Goal: Information Seeking & Learning: Find specific page/section

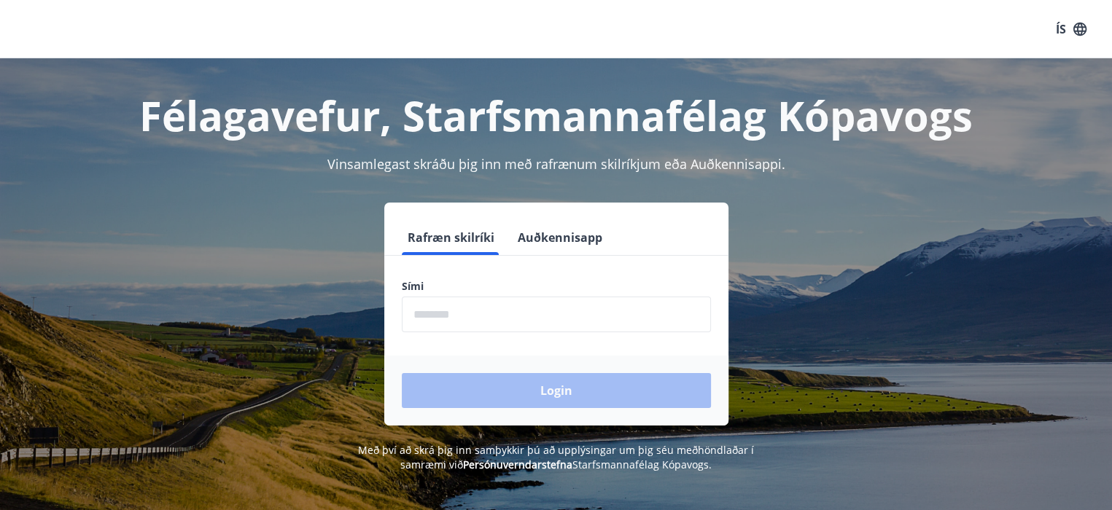
click at [467, 311] on input "phone" at bounding box center [556, 315] width 309 height 36
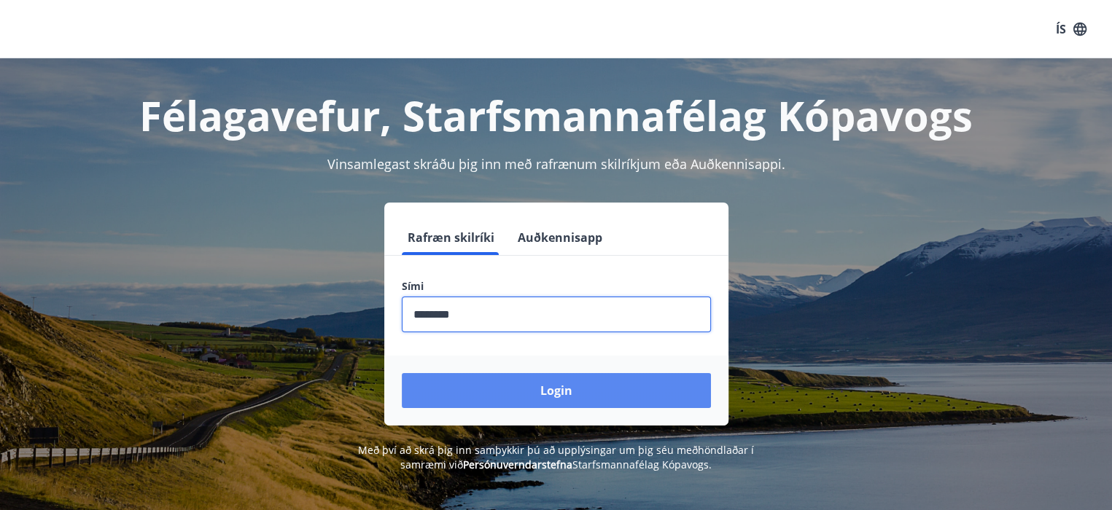
type input "********"
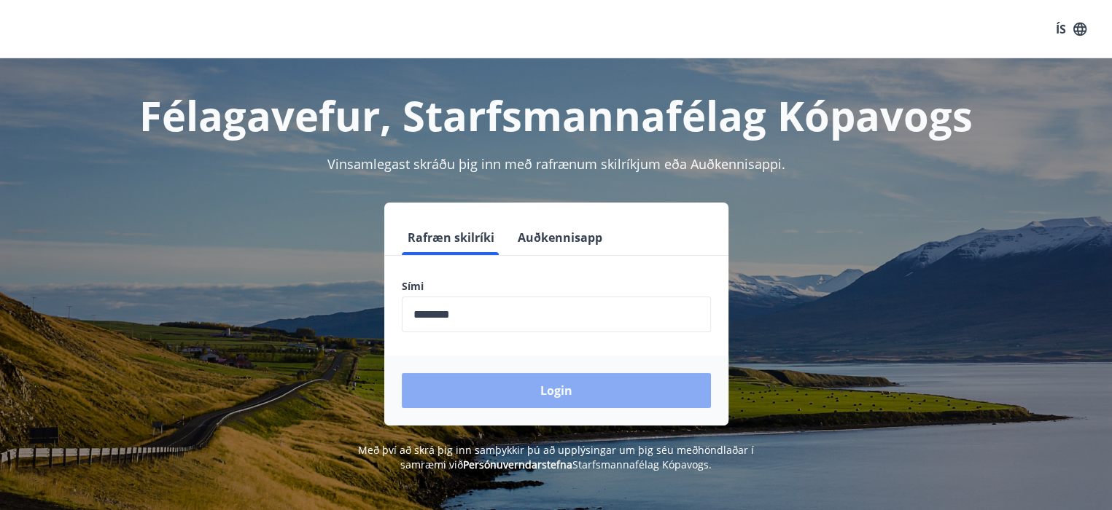
click at [531, 381] on button "Login" at bounding box center [556, 390] width 309 height 35
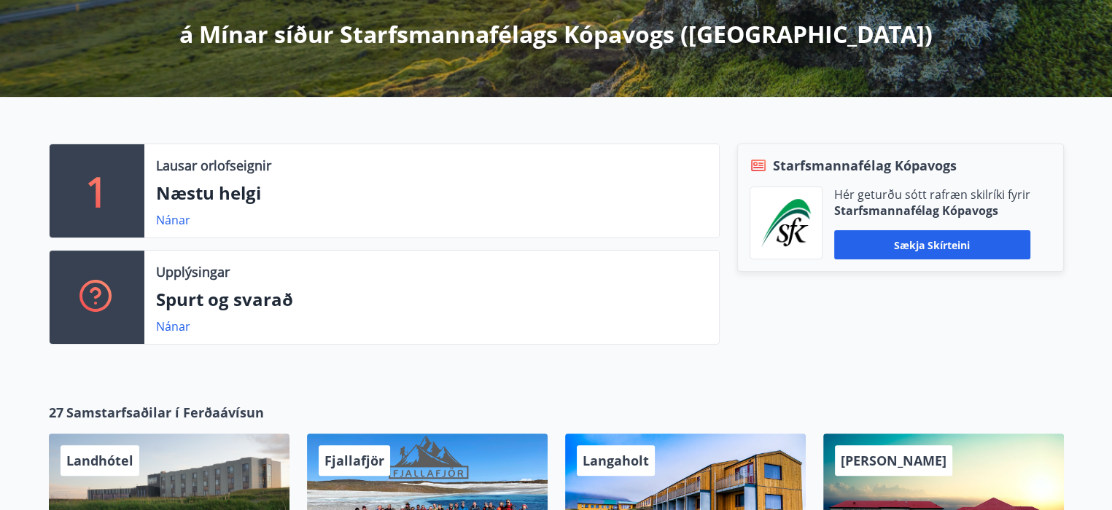
scroll to position [234, 0]
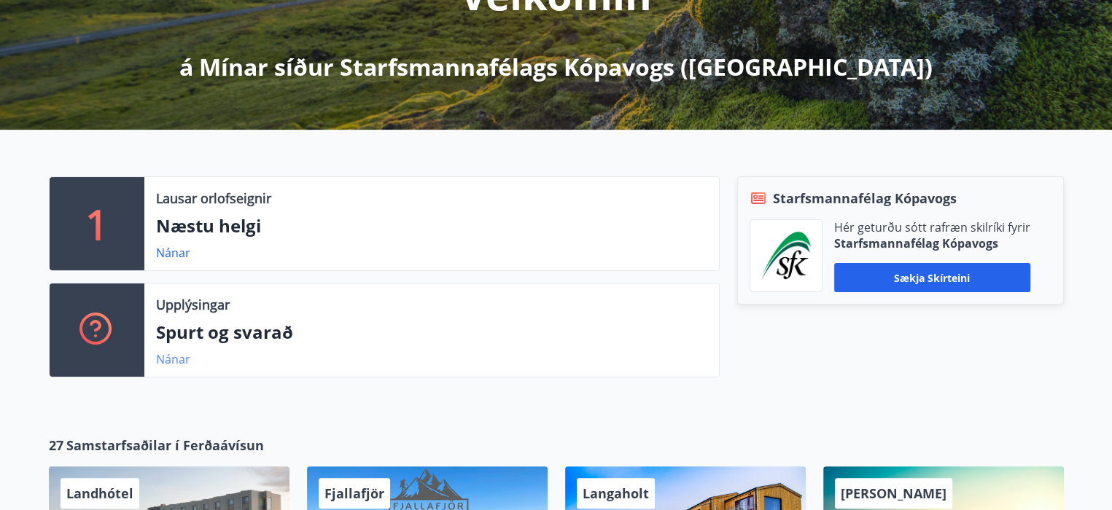
click at [157, 356] on link "Nánar" at bounding box center [173, 359] width 34 height 16
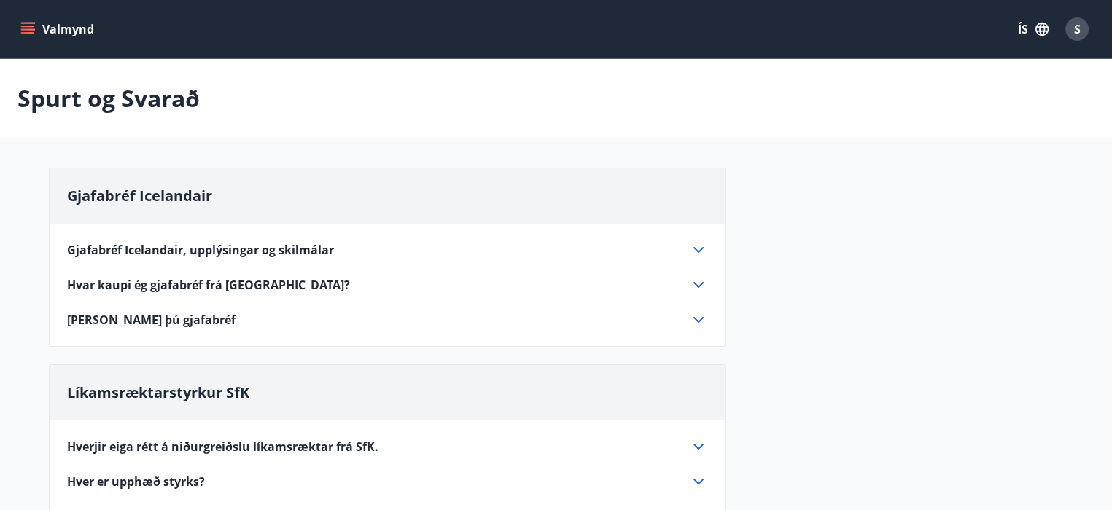
click at [698, 244] on icon at bounding box center [698, 249] width 17 height 17
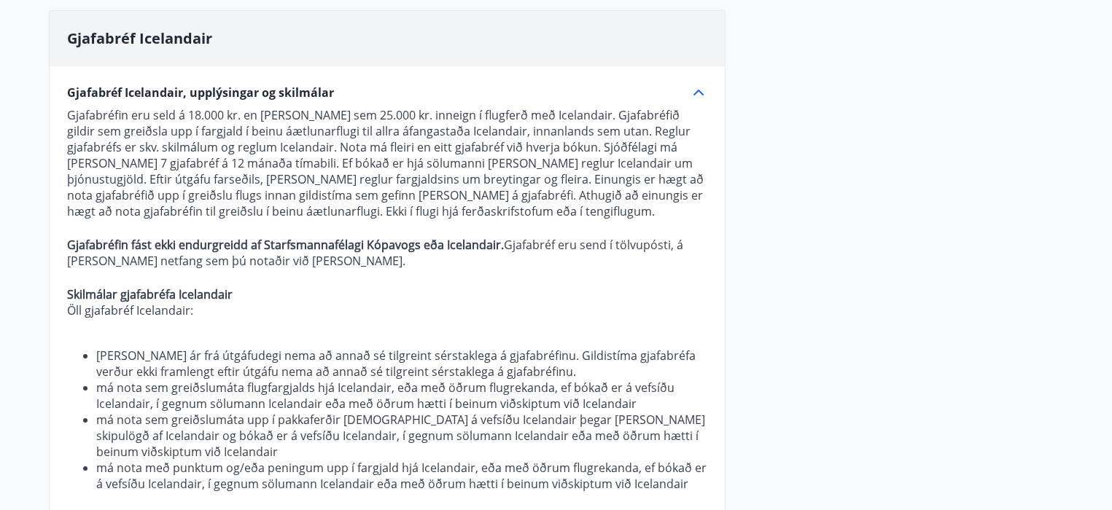
scroll to position [58, 0]
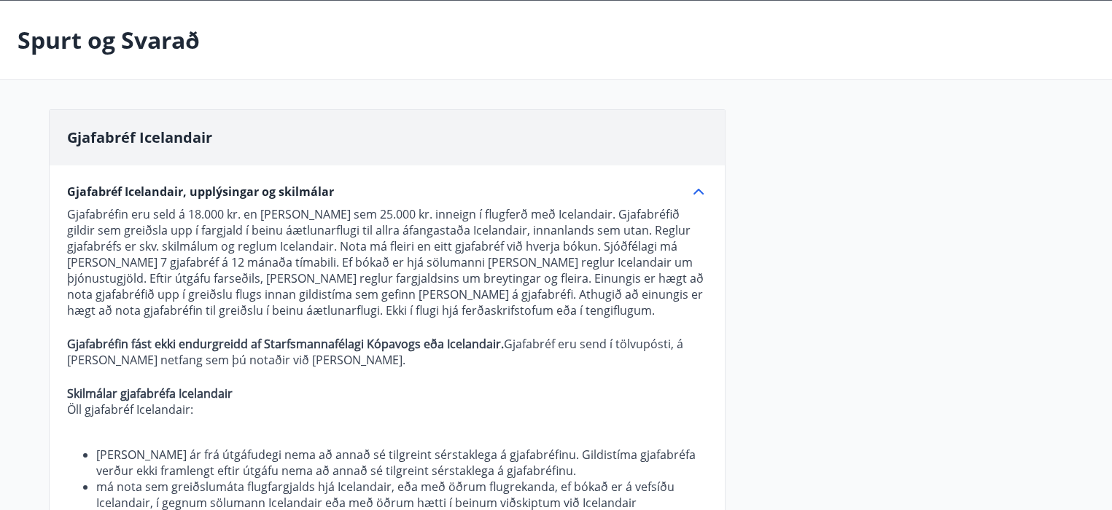
click at [698, 190] on icon at bounding box center [698, 192] width 10 height 6
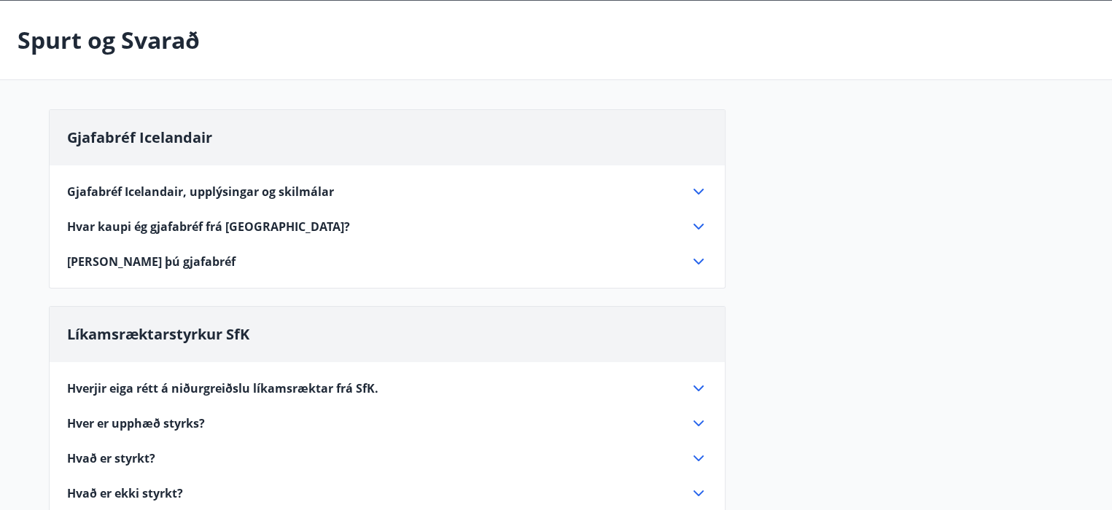
click at [704, 262] on icon at bounding box center [698, 261] width 17 height 17
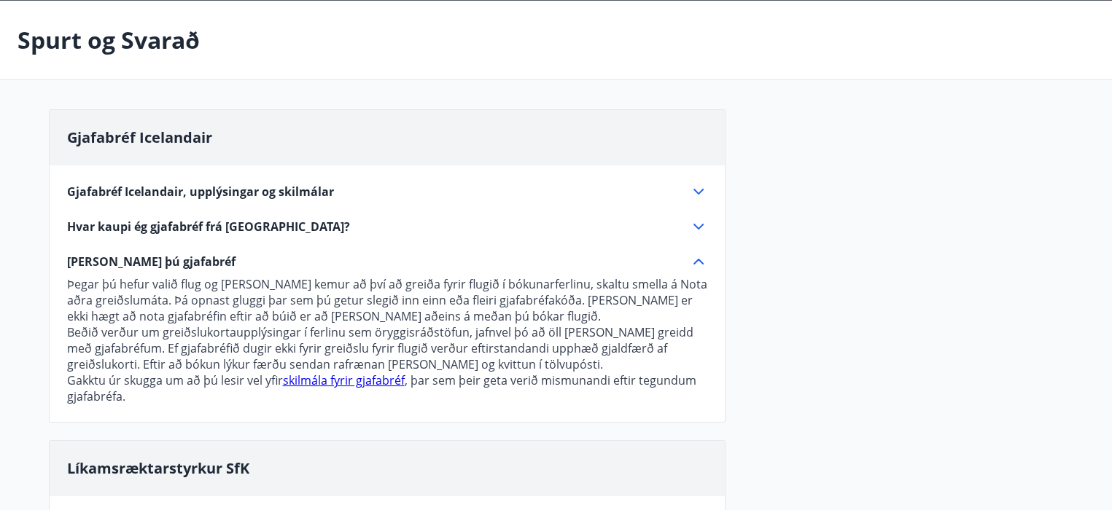
drag, startPoint x: 704, startPoint y: 262, endPoint x: 725, endPoint y: 249, distance: 24.5
click at [697, 256] on icon at bounding box center [698, 261] width 17 height 17
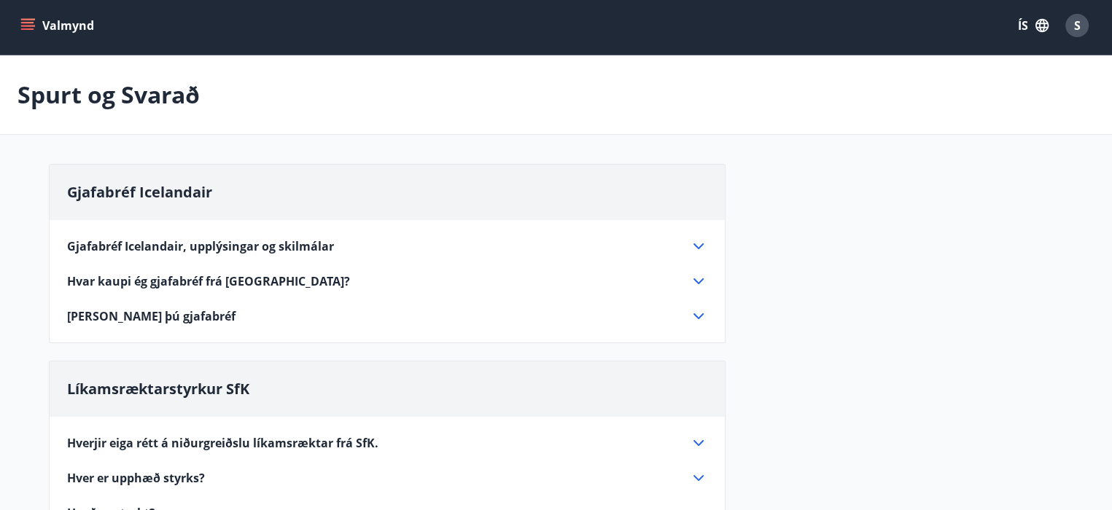
scroll to position [0, 0]
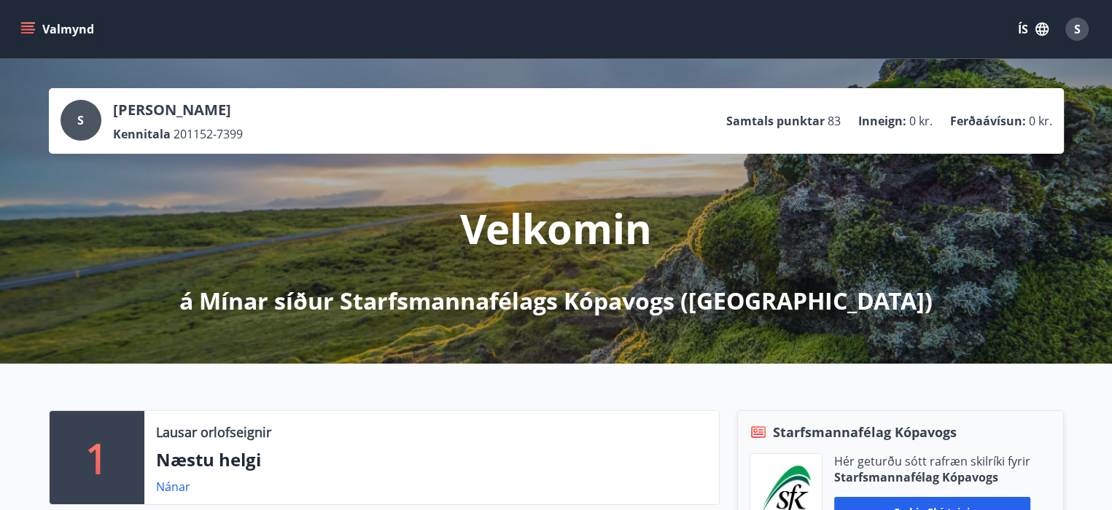
click at [1074, 28] on span "S" at bounding box center [1077, 29] width 7 height 16
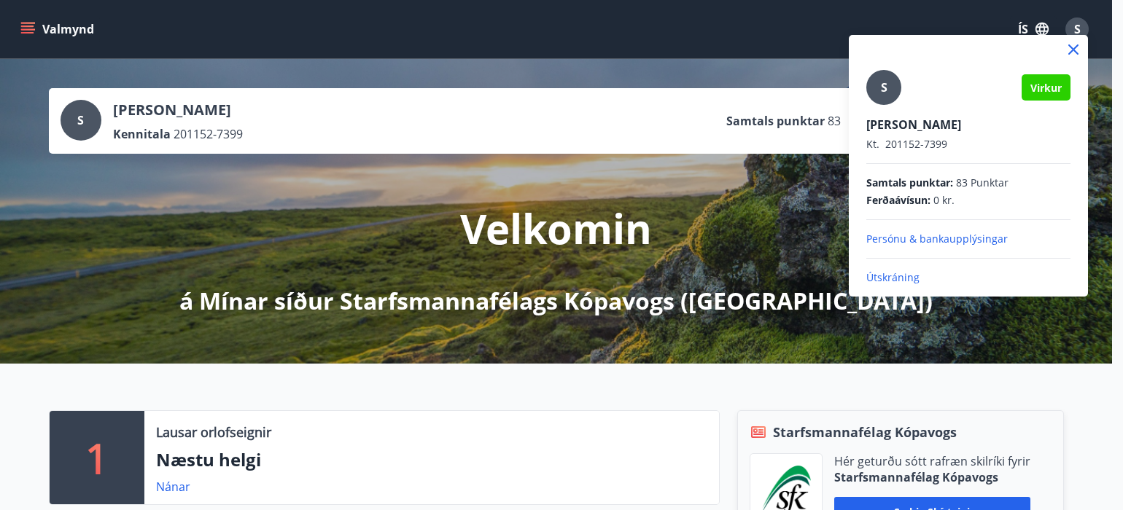
click at [891, 272] on p "Útskráning" at bounding box center [968, 277] width 204 height 15
